Goal: Complete application form

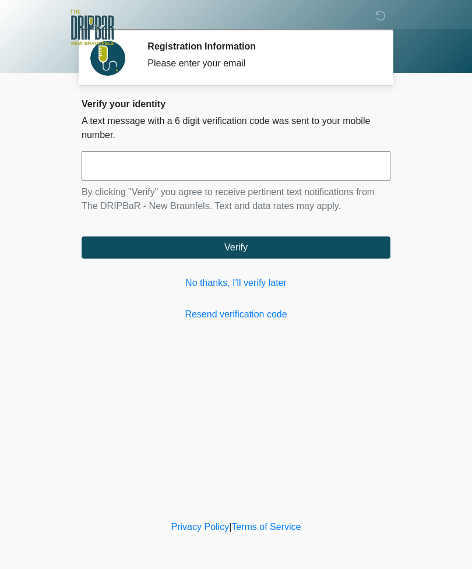
click at [280, 289] on link "No thanks, I'll verify later" at bounding box center [236, 283] width 309 height 14
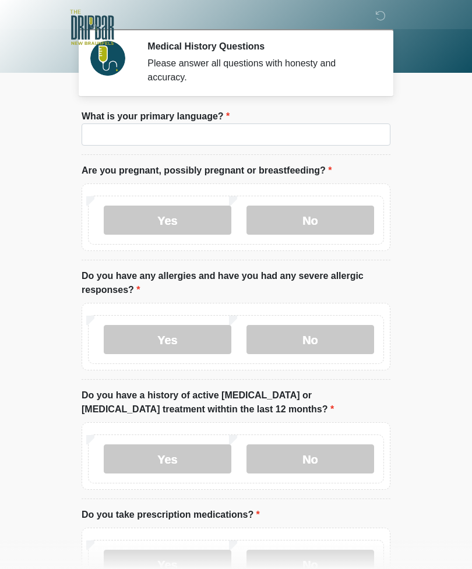
click at [335, 207] on label "No" at bounding box center [310, 220] width 128 height 29
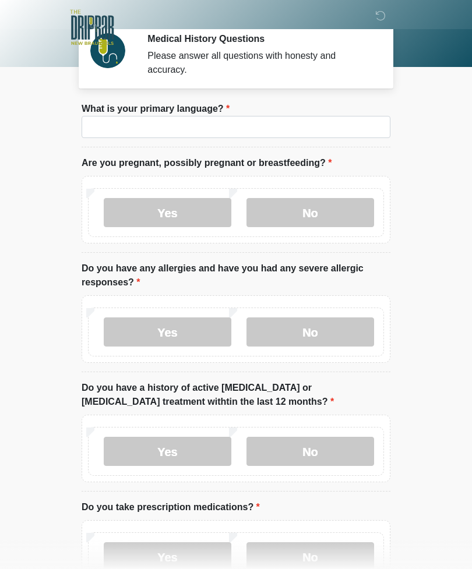
scroll to position [13, 0]
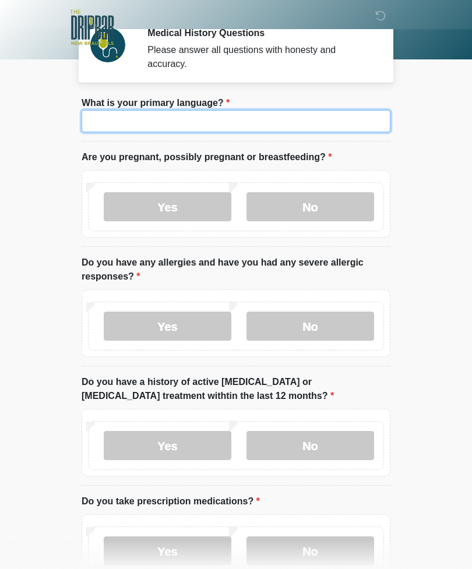
click at [204, 124] on input "What is your primary language?" at bounding box center [236, 121] width 309 height 22
type input "*******"
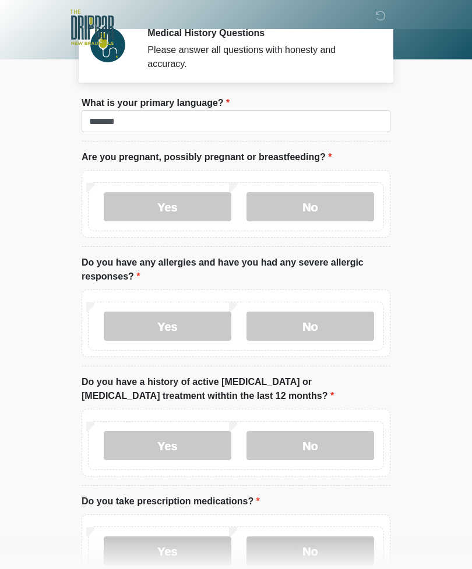
click at [291, 320] on label "No" at bounding box center [310, 325] width 128 height 29
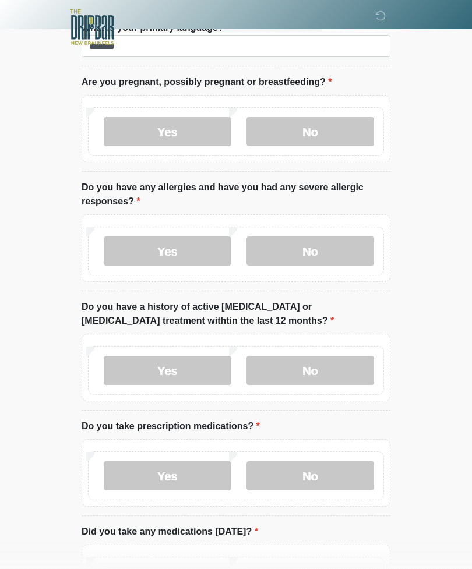
click at [316, 369] on label "No" at bounding box center [310, 370] width 128 height 29
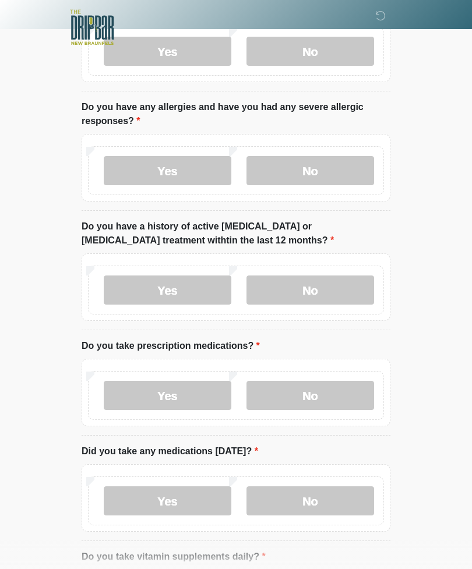
scroll to position [179, 0]
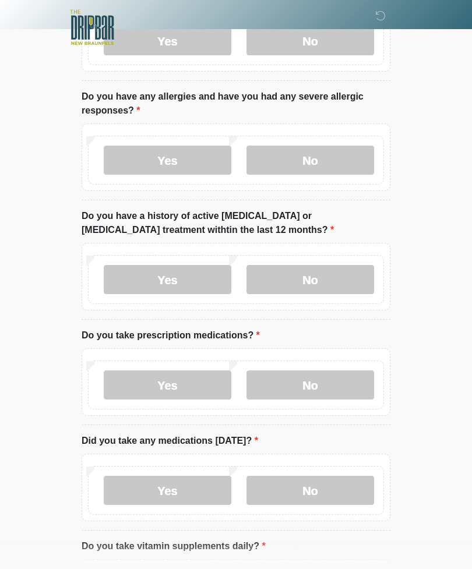
click at [300, 376] on label "No" at bounding box center [310, 384] width 128 height 29
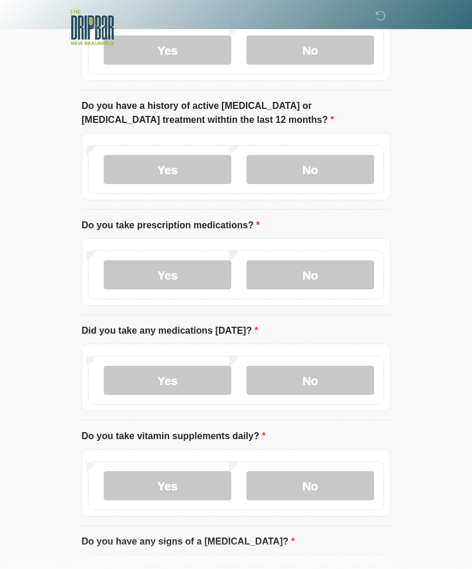
scroll to position [292, 0]
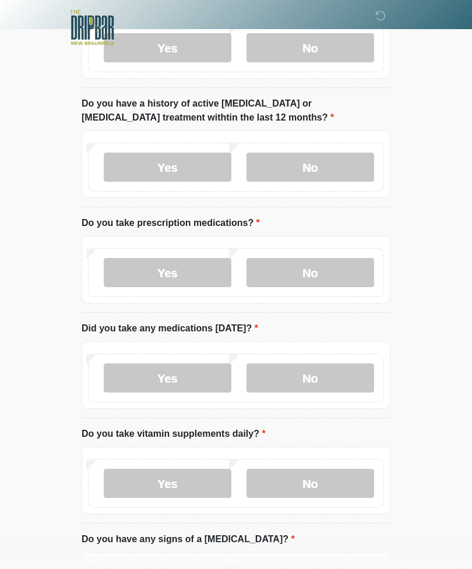
click at [323, 373] on label "No" at bounding box center [310, 377] width 128 height 29
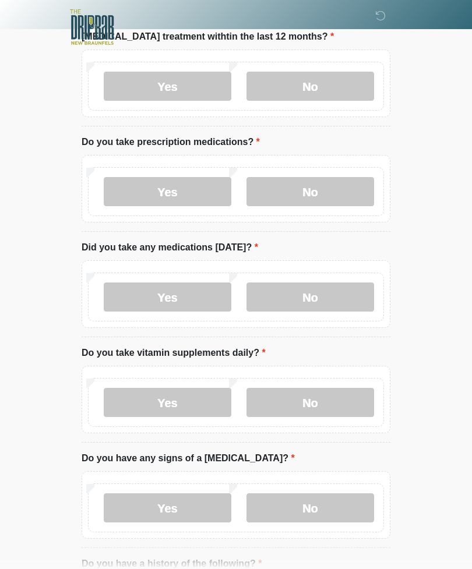
scroll to position [408, 0]
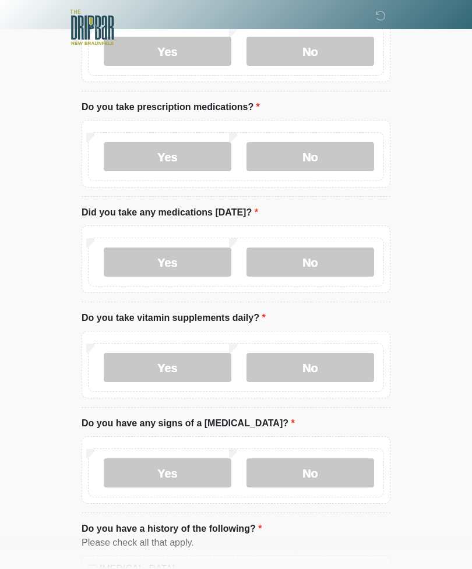
click at [319, 361] on label "No" at bounding box center [310, 367] width 128 height 29
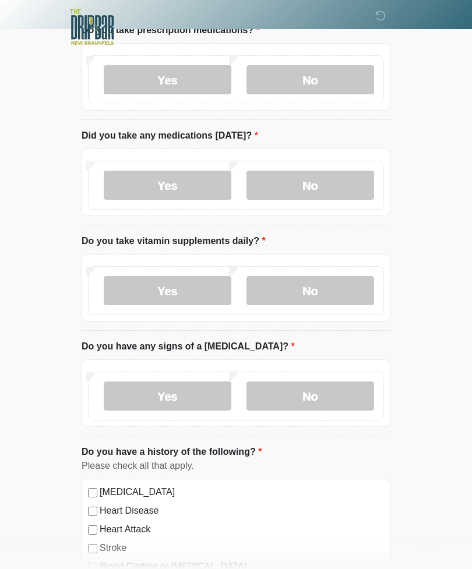
scroll to position [522, 0]
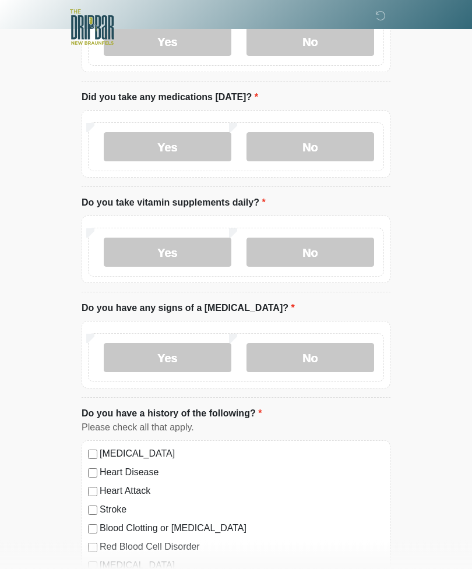
click at [332, 359] on label "No" at bounding box center [310, 358] width 128 height 29
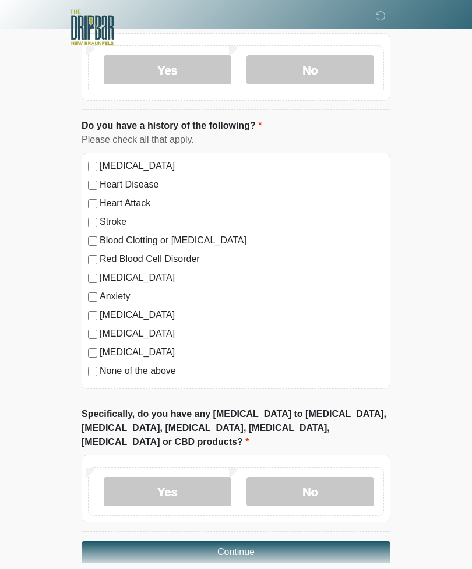
scroll to position [813, 0]
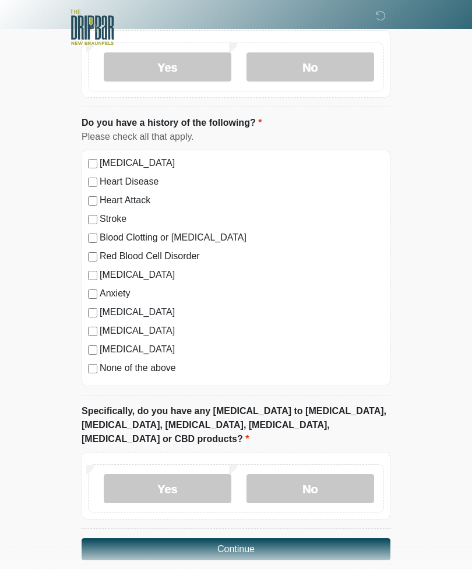
click at [307, 474] on label "No" at bounding box center [310, 488] width 128 height 29
click at [247, 540] on button "Continue" at bounding box center [236, 549] width 309 height 22
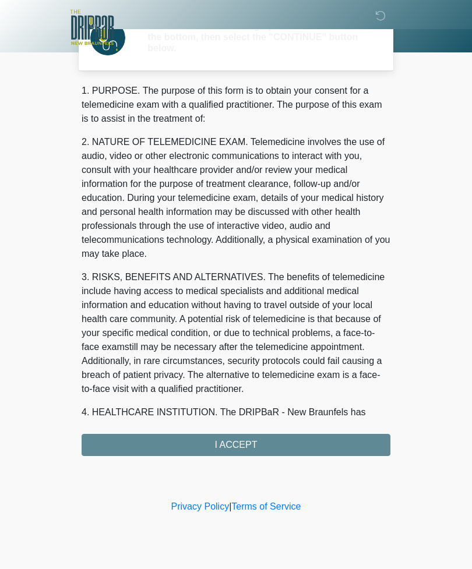
scroll to position [0, 0]
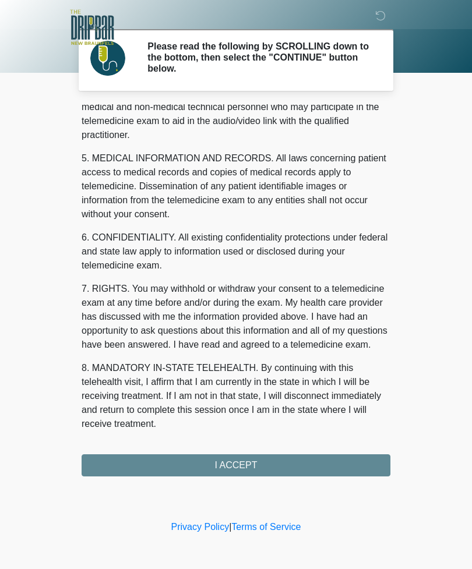
click at [273, 461] on button "I ACCEPT" at bounding box center [236, 465] width 309 height 22
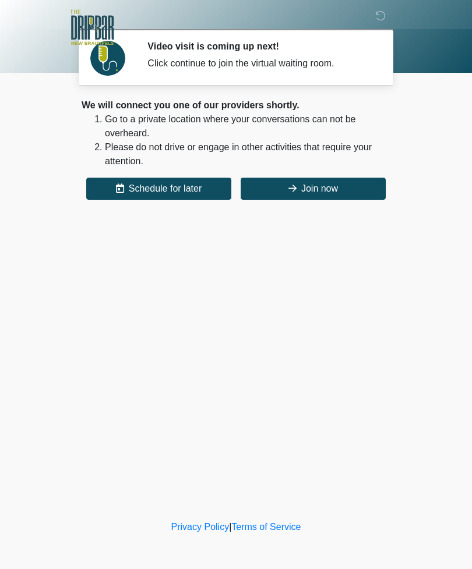
click at [321, 194] on button "Join now" at bounding box center [312, 189] width 145 height 22
